Goal: Task Accomplishment & Management: Complete application form

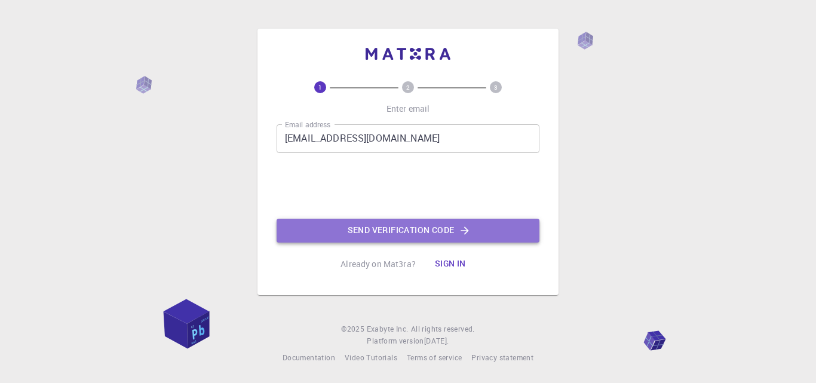
click at [423, 225] on button "Send verification code" at bounding box center [408, 231] width 263 height 24
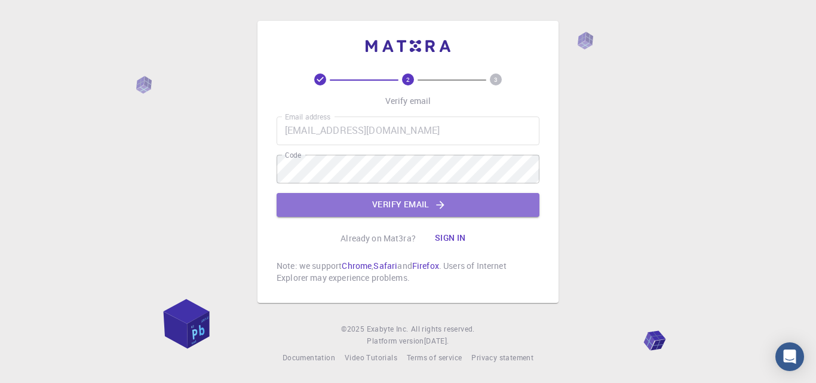
click at [317, 204] on button "Verify email" at bounding box center [408, 205] width 263 height 24
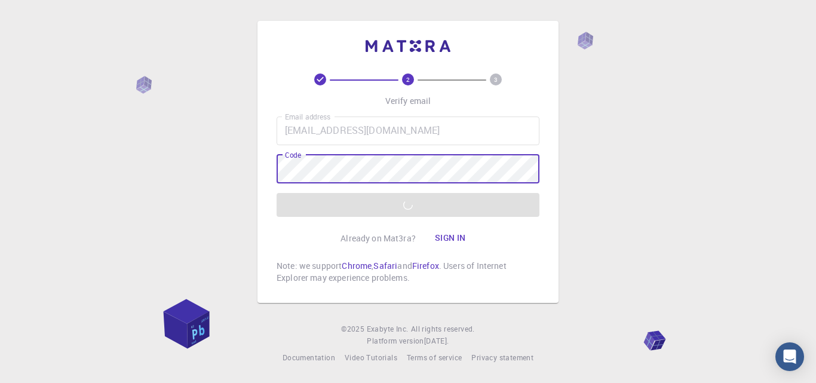
click at [219, 228] on div "2 3 Verify email Email address [EMAIL_ADDRESS][DOMAIN_NAME] Email address Code …" at bounding box center [408, 191] width 816 height 383
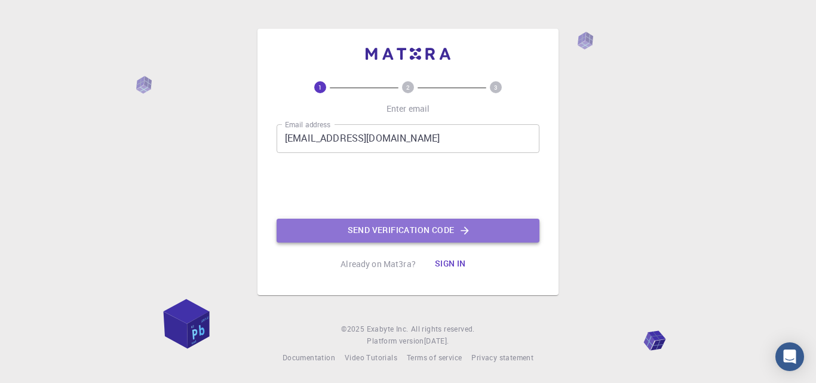
click at [319, 226] on button "Send verification code" at bounding box center [408, 231] width 263 height 24
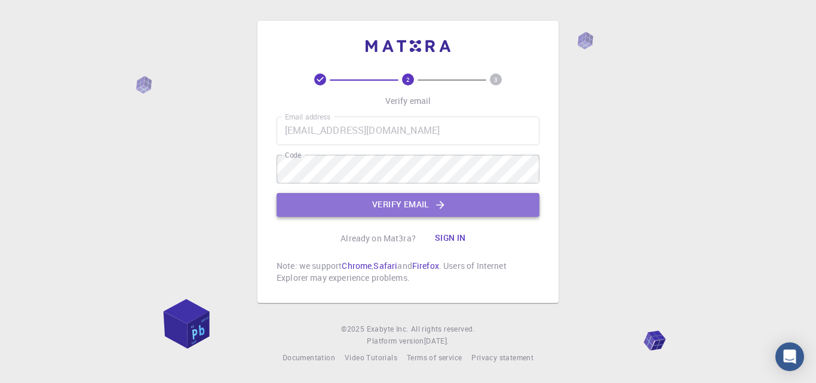
click at [341, 205] on button "Verify email" at bounding box center [408, 205] width 263 height 24
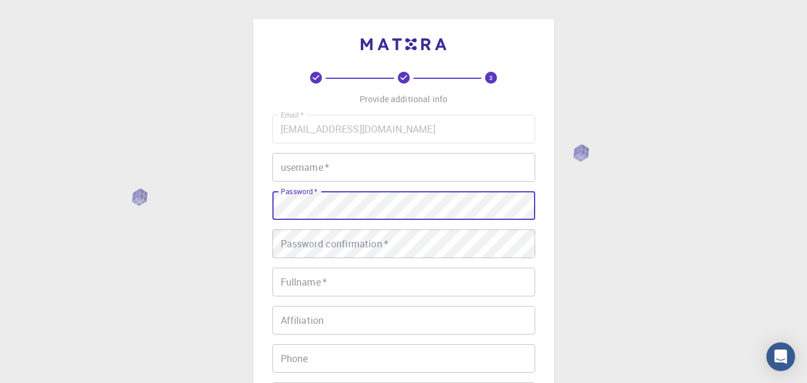
click at [342, 157] on input "username   *" at bounding box center [404, 167] width 263 height 29
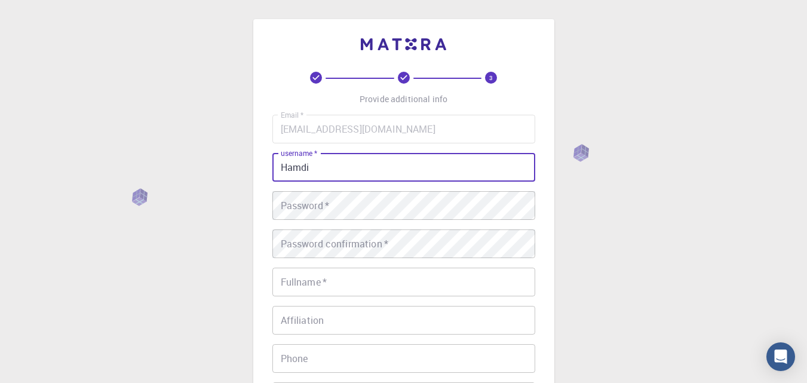
type input "Hamdi"
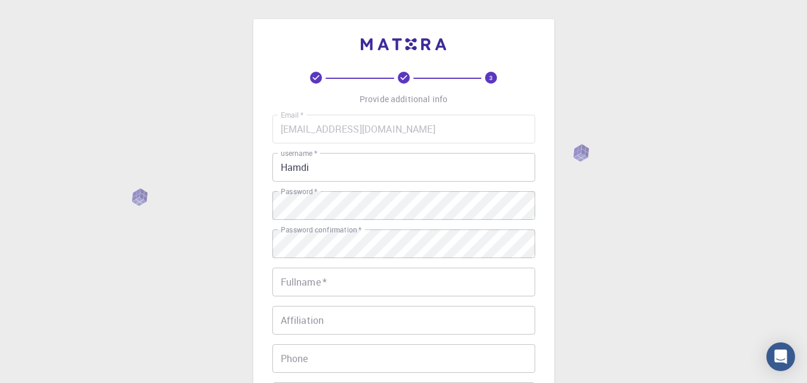
click at [253, 289] on div "3 Provide additional info Email   * lubangahammy0@gmail.com Email   * username …" at bounding box center [403, 274] width 301 height 510
click at [304, 283] on input "Fullname   *" at bounding box center [404, 282] width 263 height 29
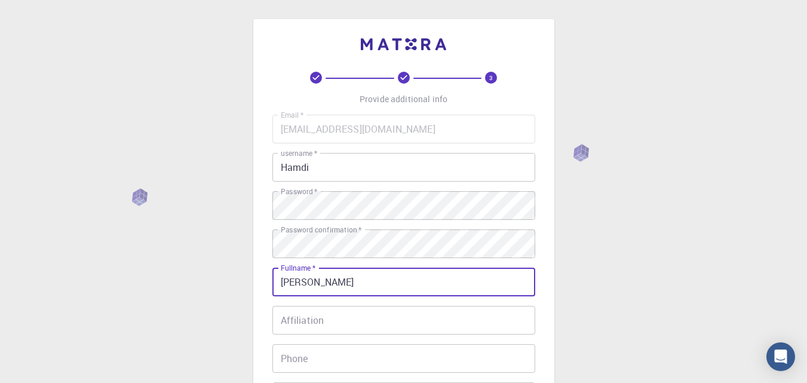
type input "lubanga hamdi"
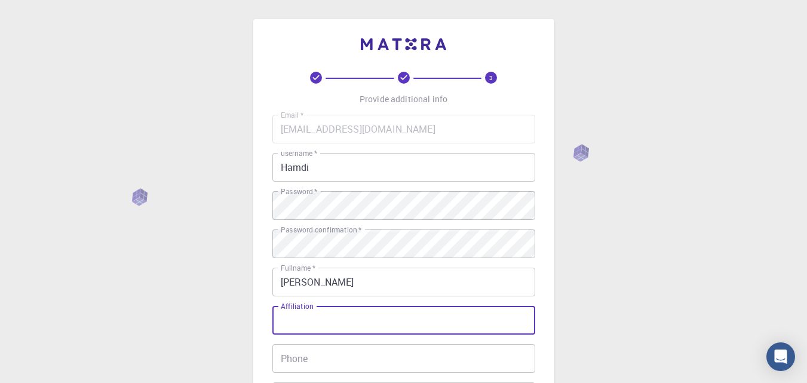
click at [372, 320] on input "Affiliation" at bounding box center [404, 320] width 263 height 29
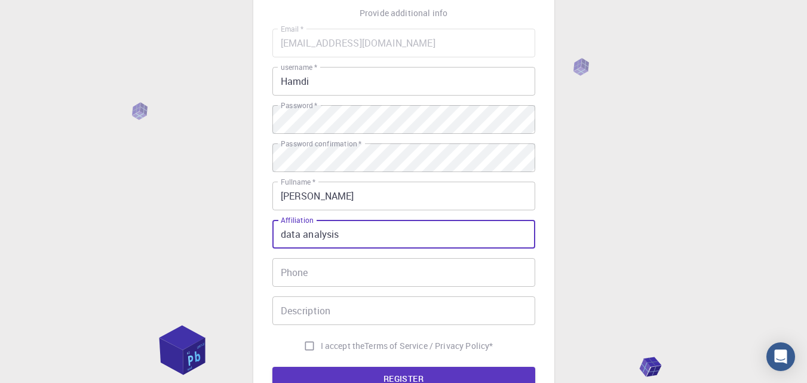
scroll to position [120, 0]
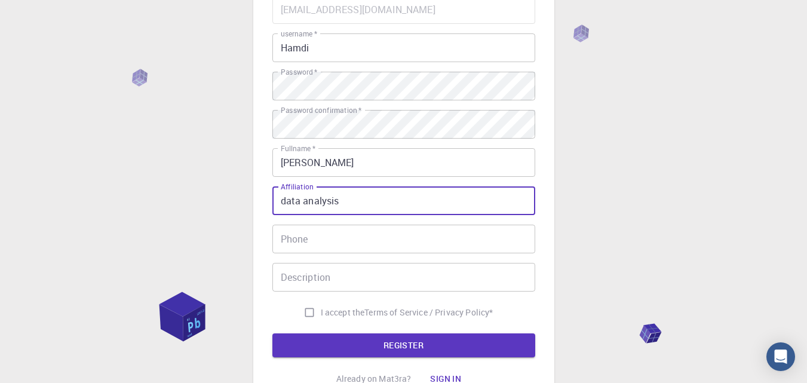
type input "data analysis"
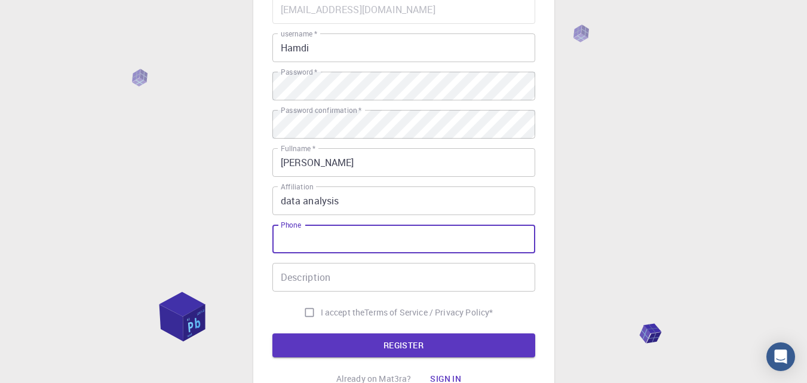
click at [333, 242] on input "Phone" at bounding box center [404, 239] width 263 height 29
type input "+256784191085"
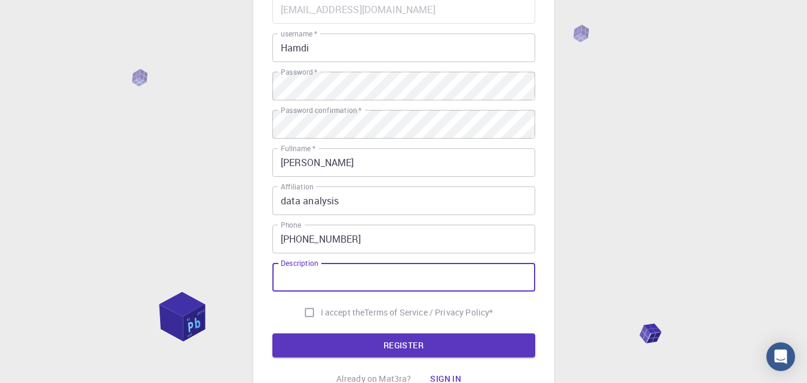
click at [345, 278] on input "Description" at bounding box center [404, 277] width 263 height 29
type input "manager"
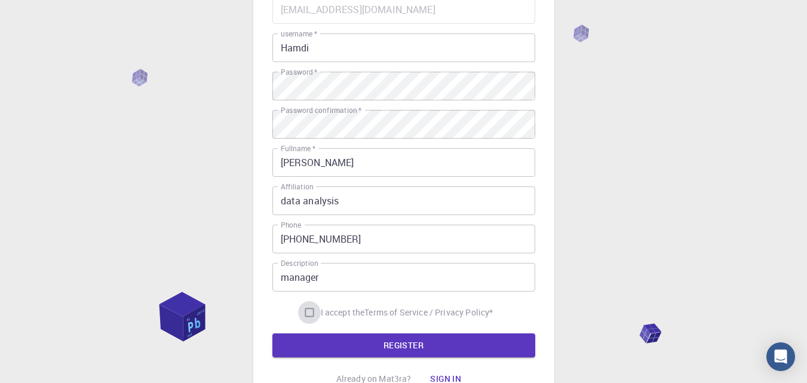
drag, startPoint x: 304, startPoint y: 311, endPoint x: 384, endPoint y: 292, distance: 82.3
click at [304, 311] on input "I accept the Terms of Service / Privacy Policy *" at bounding box center [309, 312] width 23 height 23
checkbox input "true"
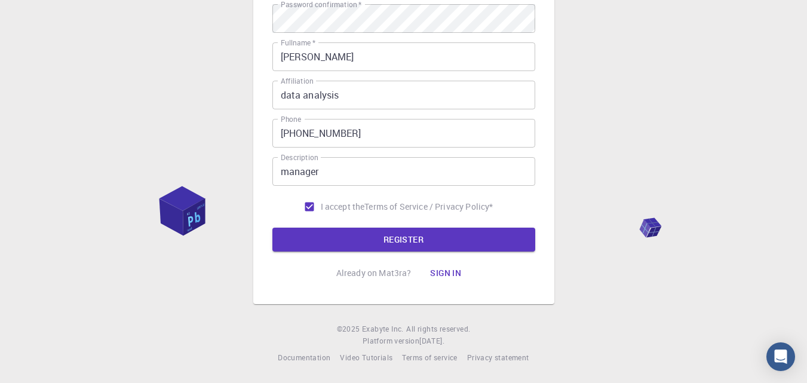
click at [354, 238] on button "REGISTER" at bounding box center [404, 240] width 263 height 24
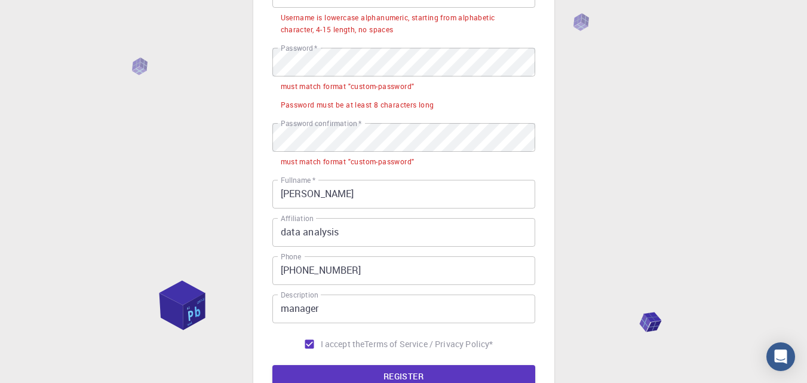
scroll to position [173, 0]
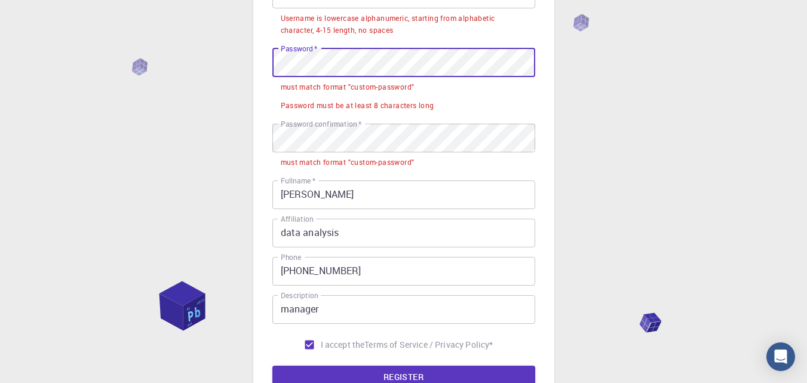
click at [258, 69] on div "3 Provide additional info Email   * lubangahammy0@gmail.com Email   * username …" at bounding box center [403, 144] width 301 height 596
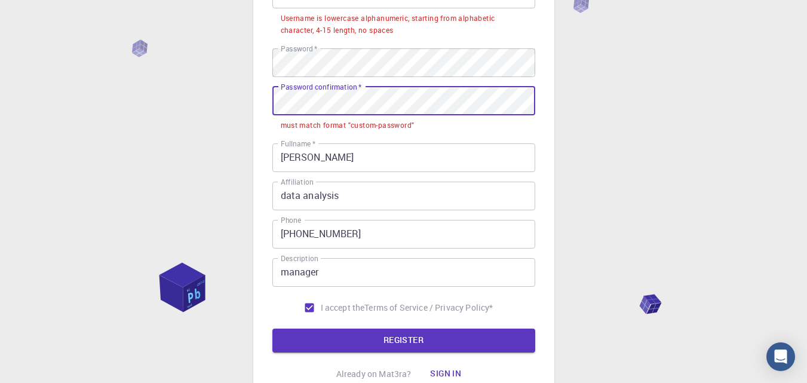
click at [210, 104] on div "3 Provide additional info Email   * lubangahammy0@gmail.com Email   * username …" at bounding box center [403, 155] width 807 height 657
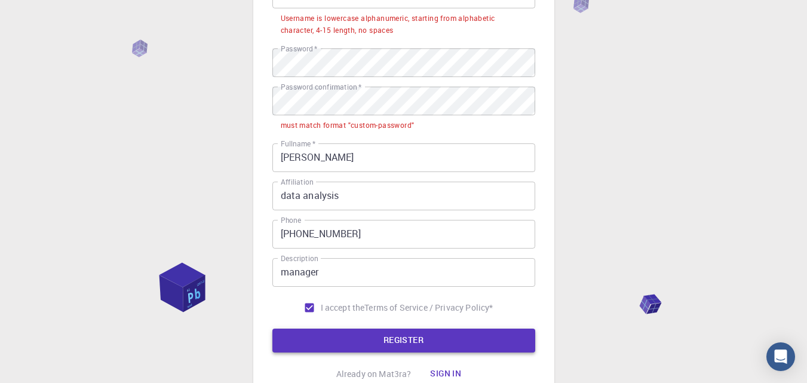
click at [374, 336] on button "REGISTER" at bounding box center [404, 341] width 263 height 24
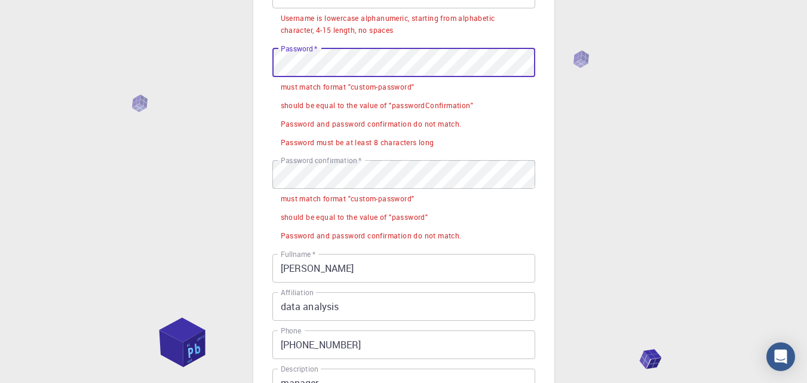
click at [241, 69] on div "3 Provide additional info Email   * lubangahammy0@gmail.com Email   * username …" at bounding box center [403, 211] width 807 height 768
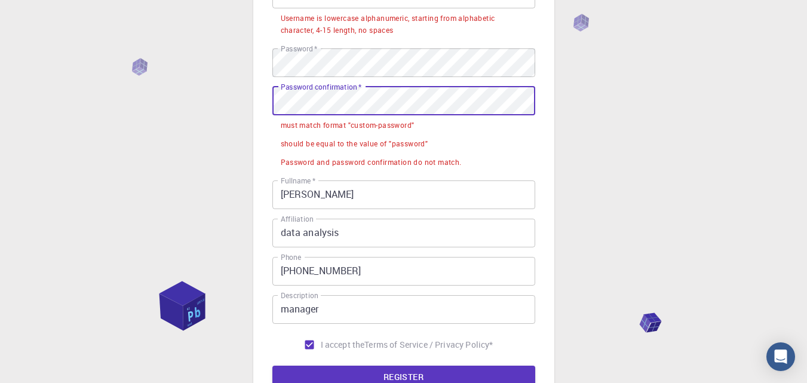
click at [232, 110] on div "3 Provide additional info Email   * lubangahammy0@gmail.com Email   * username …" at bounding box center [403, 174] width 807 height 694
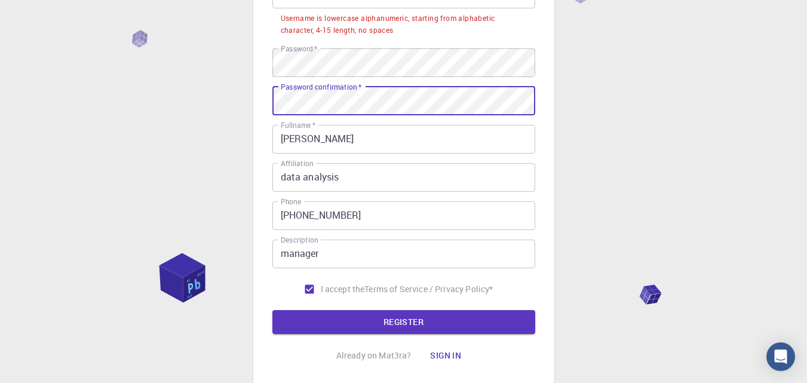
click at [355, 320] on button "REGISTER" at bounding box center [404, 322] width 263 height 24
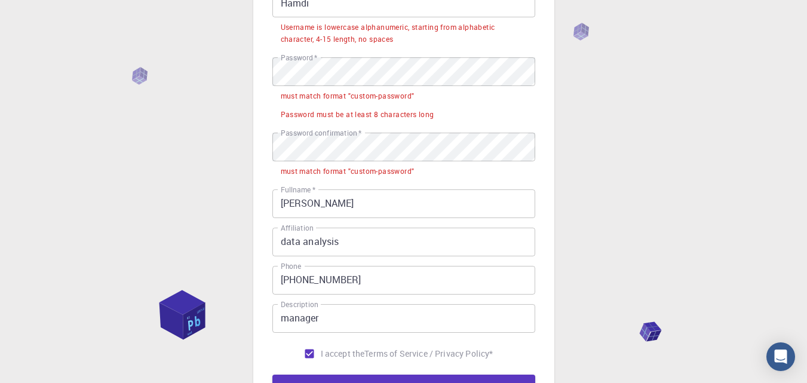
scroll to position [114, 0]
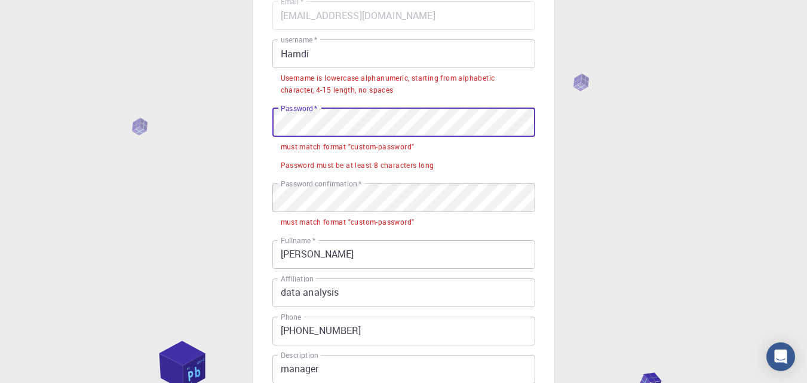
click at [228, 127] on div "3 Provide additional info Email   * lubangahammy0@gmail.com Email   * username …" at bounding box center [403, 233] width 807 height 694
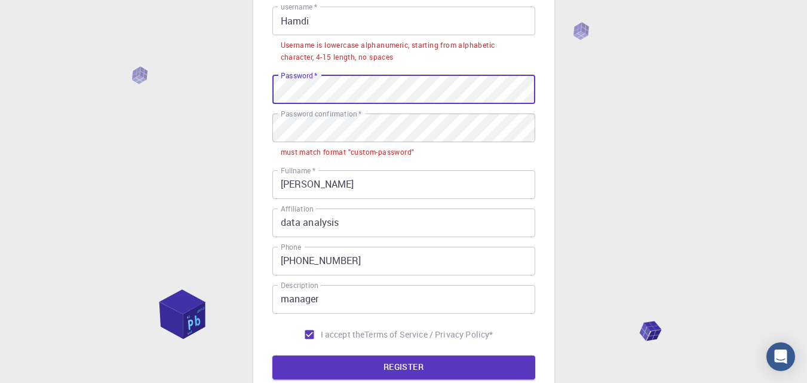
scroll to position [173, 0]
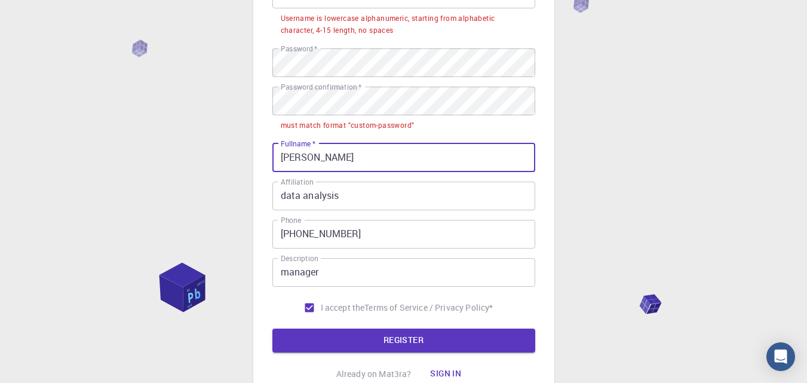
click at [284, 153] on input "lubanga hamdi" at bounding box center [404, 157] width 263 height 29
click at [327, 158] on input "Lubanga hamdi" at bounding box center [404, 157] width 263 height 29
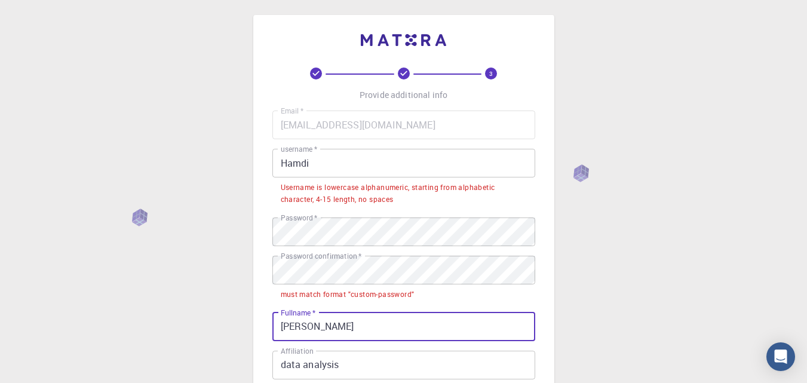
scroll to position [0, 0]
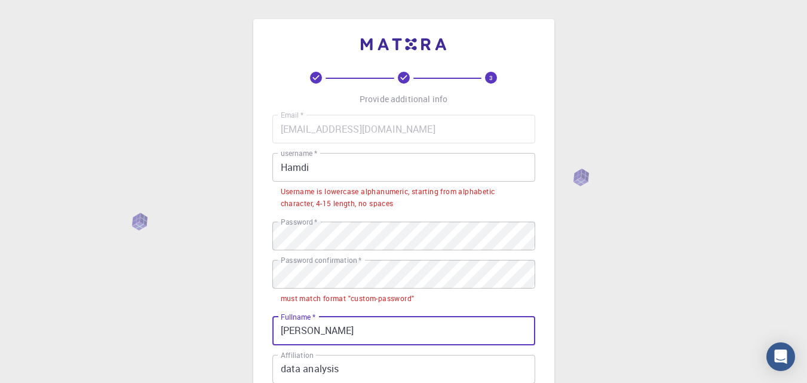
type input "Lubanga Hamdi"
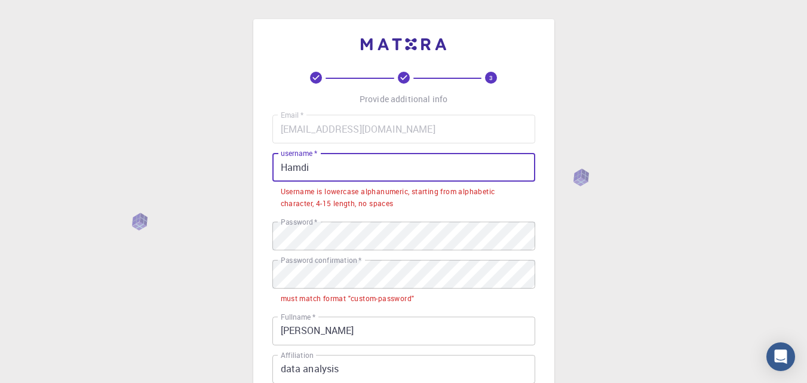
click at [329, 165] on input "Hamdi" at bounding box center [404, 167] width 263 height 29
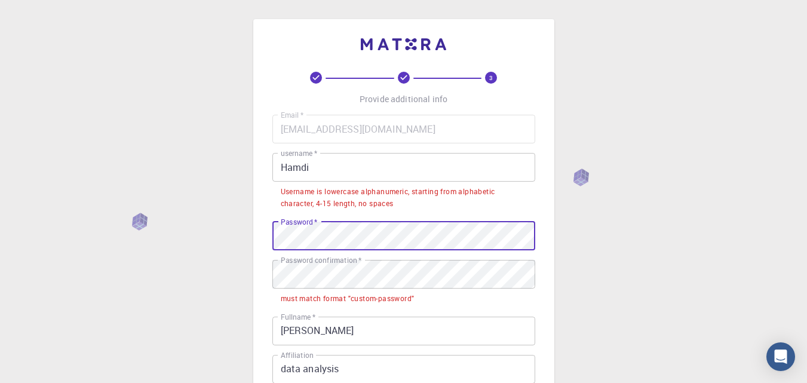
click at [172, 236] on div "3 Provide additional info Email   * lubangahammy0@gmail.com Email   * username …" at bounding box center [403, 328] width 807 height 657
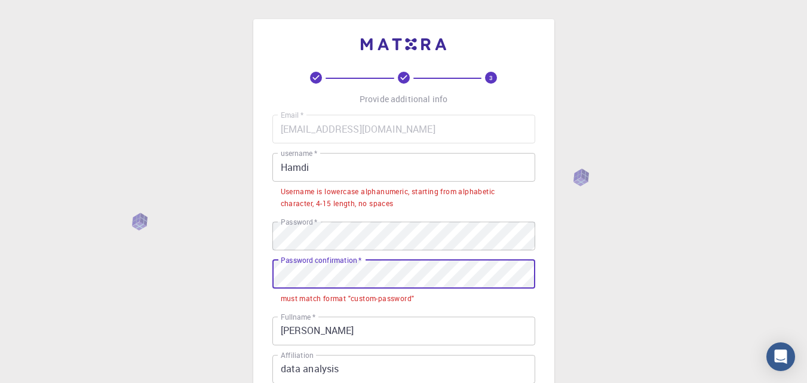
click at [197, 284] on div "3 Provide additional info Email   * lubangahammy0@gmail.com Email   * username …" at bounding box center [403, 328] width 807 height 657
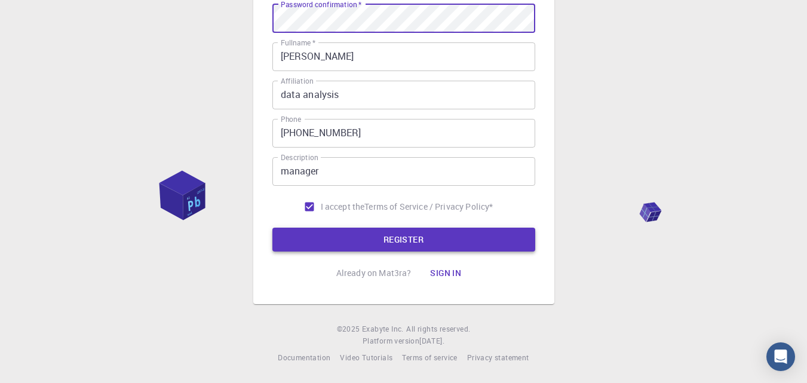
click at [335, 237] on button "REGISTER" at bounding box center [404, 240] width 263 height 24
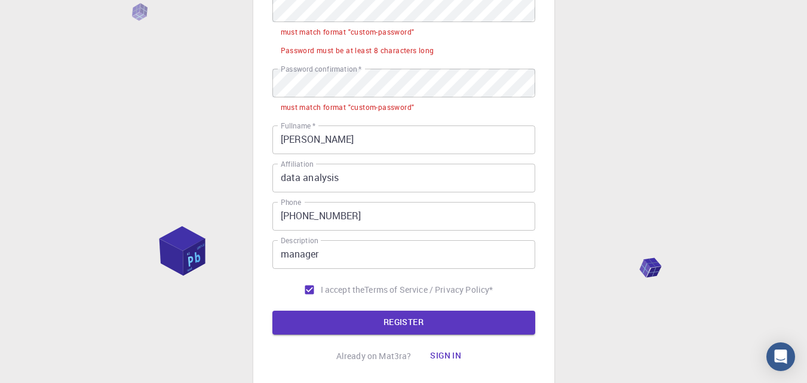
scroll to position [114, 0]
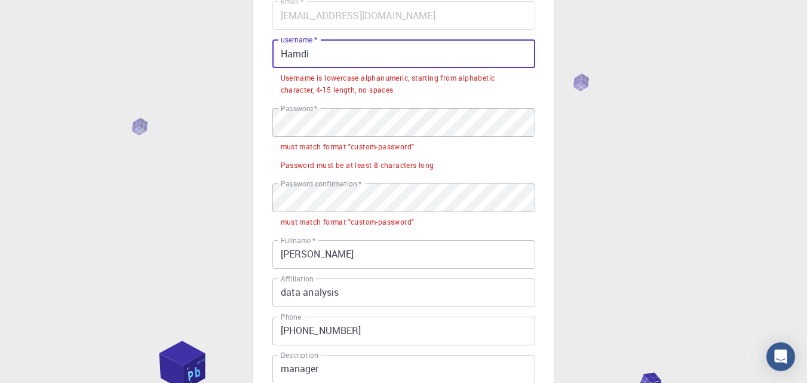
drag, startPoint x: 288, startPoint y: 53, endPoint x: 264, endPoint y: 57, distance: 24.3
click at [264, 57] on div "3 Provide additional info Email   * lubangahammy0@gmail.com Email   * username …" at bounding box center [403, 204] width 301 height 596
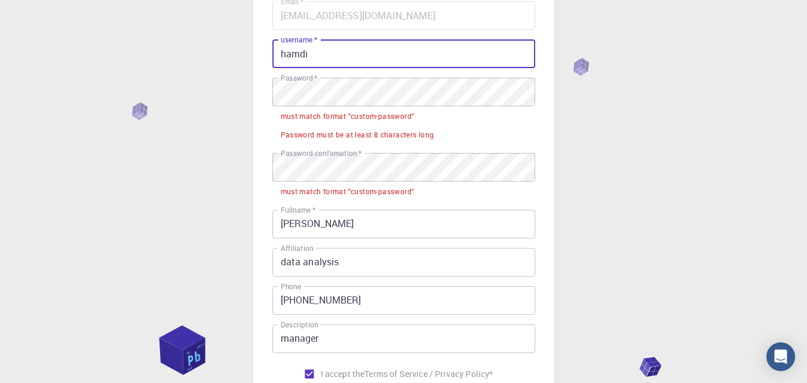
scroll to position [280, 0]
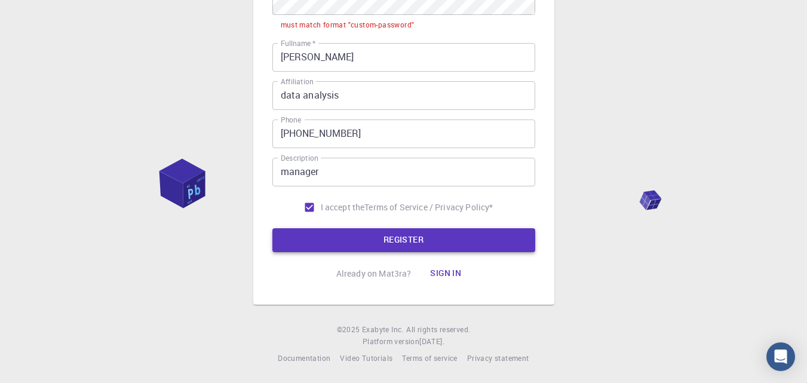
type input "hamdi"
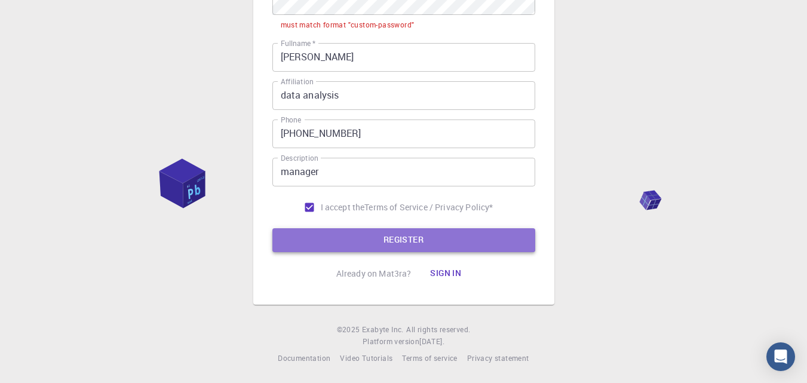
drag, startPoint x: 354, startPoint y: 240, endPoint x: 369, endPoint y: 238, distance: 15.0
click at [354, 240] on button "REGISTER" at bounding box center [404, 240] width 263 height 24
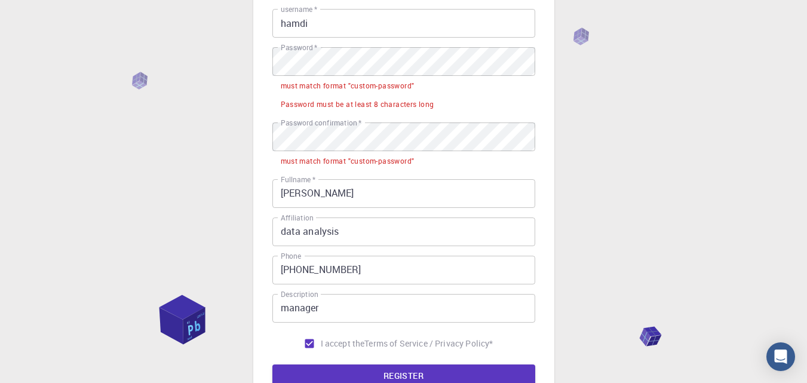
scroll to position [101, 0]
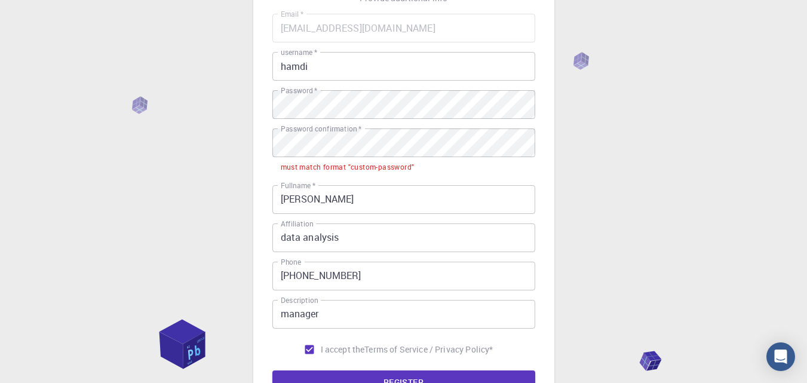
click at [213, 150] on div "3 Provide additional info Email   * lubangahammy0@gmail.com Email   * username …" at bounding box center [403, 212] width 807 height 627
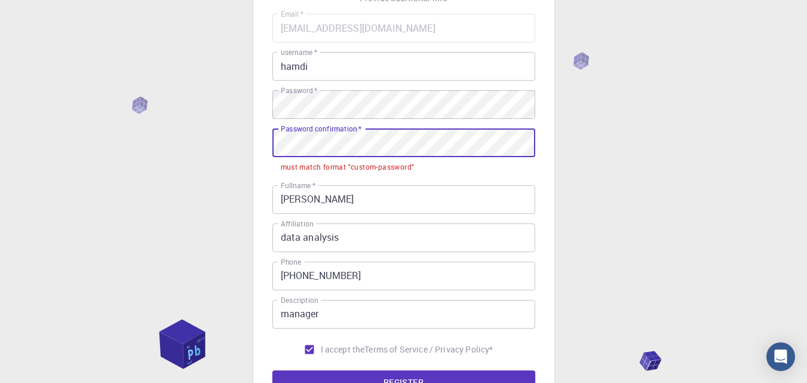
click at [231, 146] on div "3 Provide additional info Email   * lubangahammy0@gmail.com Email   * username …" at bounding box center [403, 212] width 807 height 627
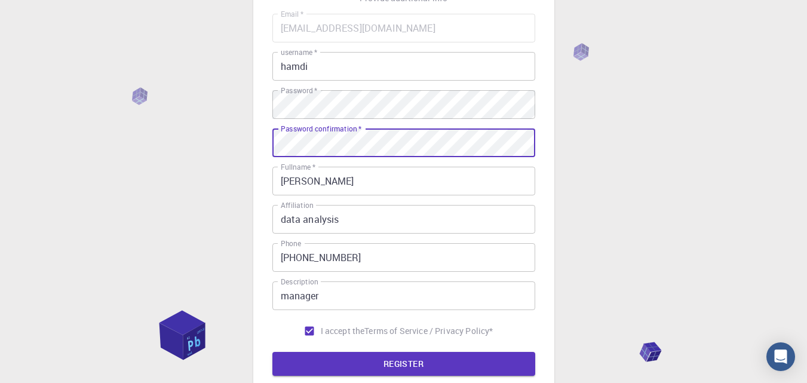
click at [339, 365] on button "REGISTER" at bounding box center [404, 364] width 263 height 24
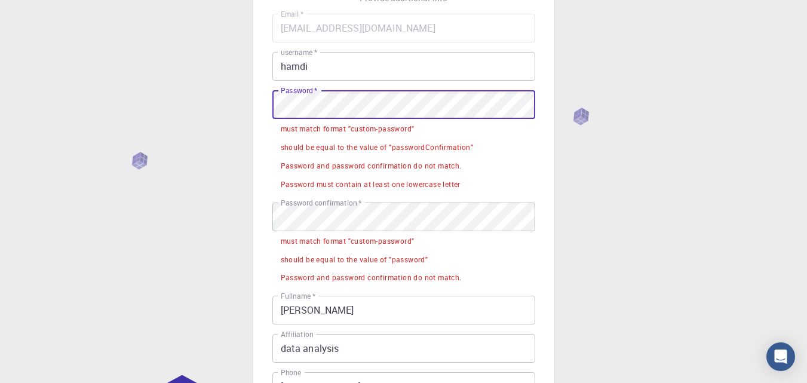
click at [146, 123] on div "3 Provide additional info Email   * lubangahammy0@gmail.com Email   * username …" at bounding box center [403, 267] width 807 height 737
click at [196, 121] on div "3 Provide additional info Email   * lubangahammy0@gmail.com Email   * username …" at bounding box center [403, 267] width 807 height 737
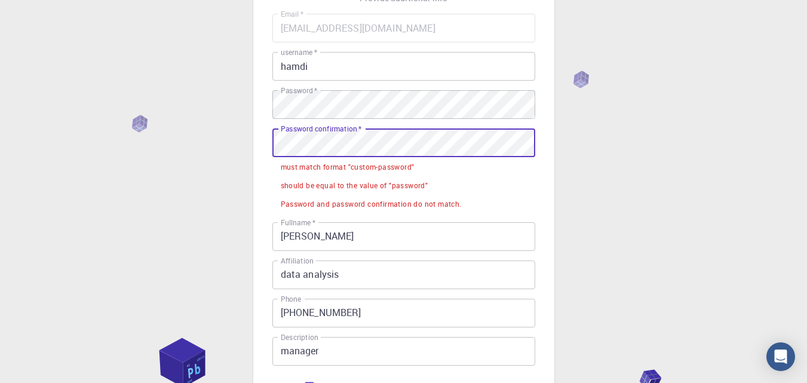
click at [221, 149] on div "3 Provide additional info Email   * lubangahammy0@gmail.com Email   * username …" at bounding box center [403, 230] width 807 height 663
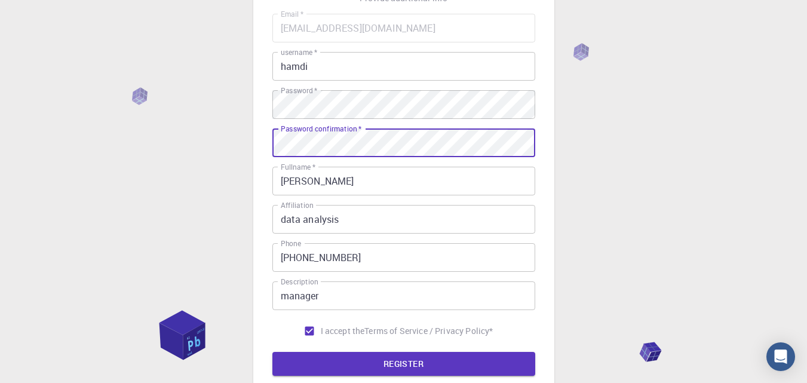
click at [359, 361] on button "REGISTER" at bounding box center [404, 364] width 263 height 24
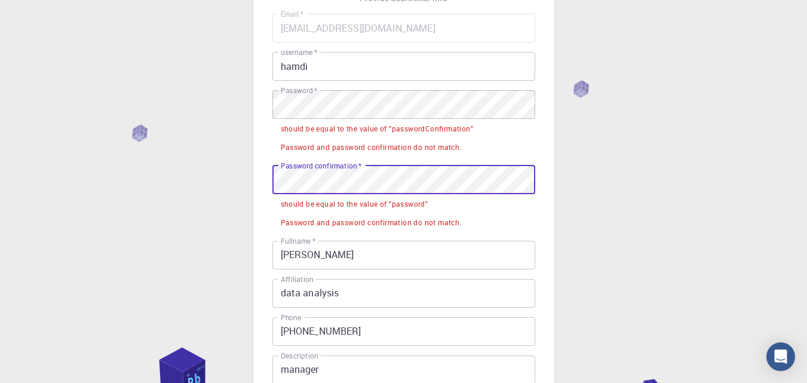
click at [0, 242] on div "3 Provide additional info Email   * lubangahammy0@gmail.com Email   * username …" at bounding box center [403, 240] width 807 height 682
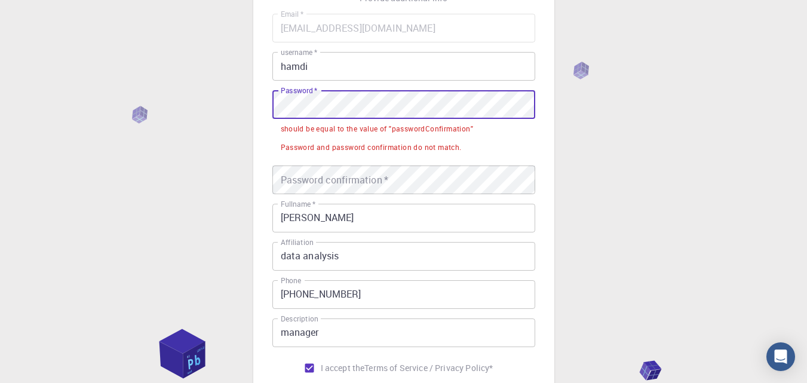
click at [238, 115] on div "3 Provide additional info Email   * lubangahammy0@gmail.com Email   * username …" at bounding box center [403, 221] width 807 height 645
click at [180, 118] on div "3 Provide additional info Email   * lubangahammy0@gmail.com Email   * username …" at bounding box center [403, 221] width 807 height 645
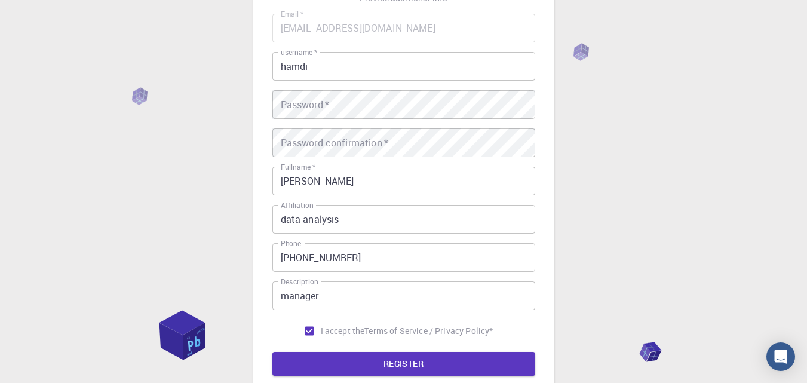
click at [163, 172] on div "3 Provide additional info Email   * lubangahammy0@gmail.com Email   * username …" at bounding box center [403, 203] width 807 height 608
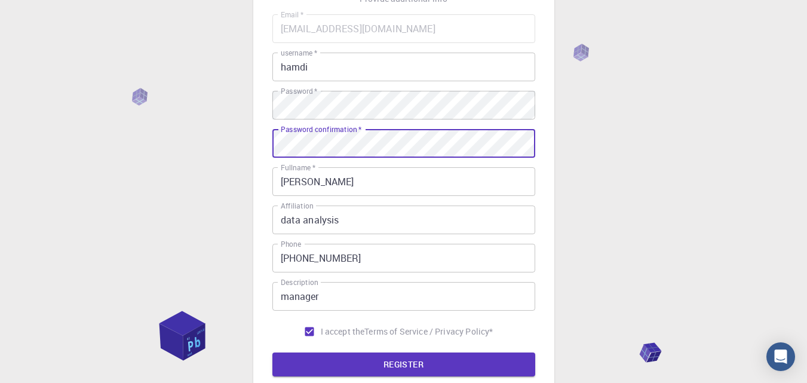
scroll to position [179, 0]
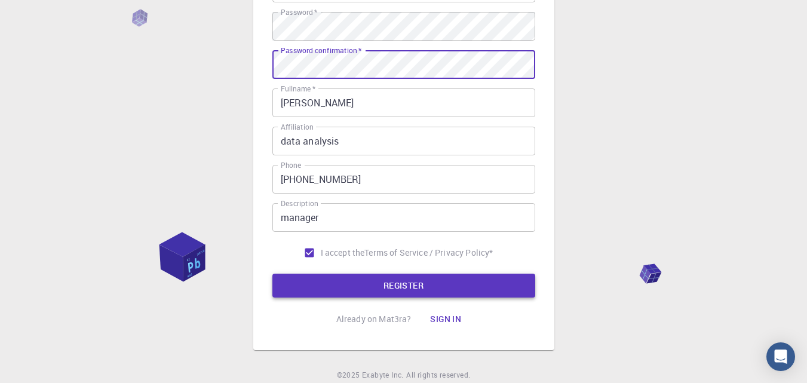
click at [342, 280] on button "REGISTER" at bounding box center [404, 286] width 263 height 24
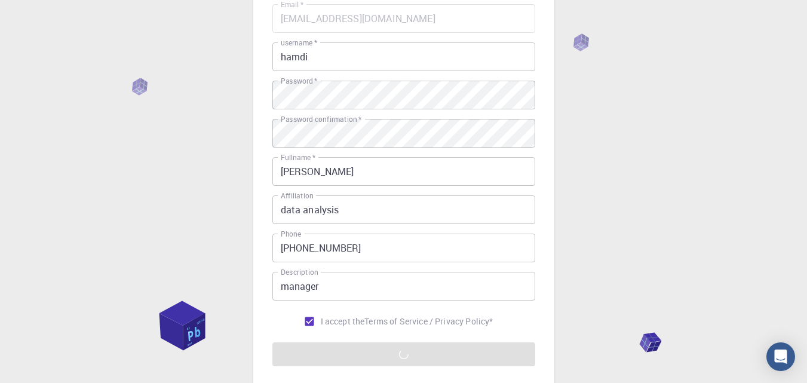
scroll to position [106, 0]
